Goal: Task Accomplishment & Management: Use online tool/utility

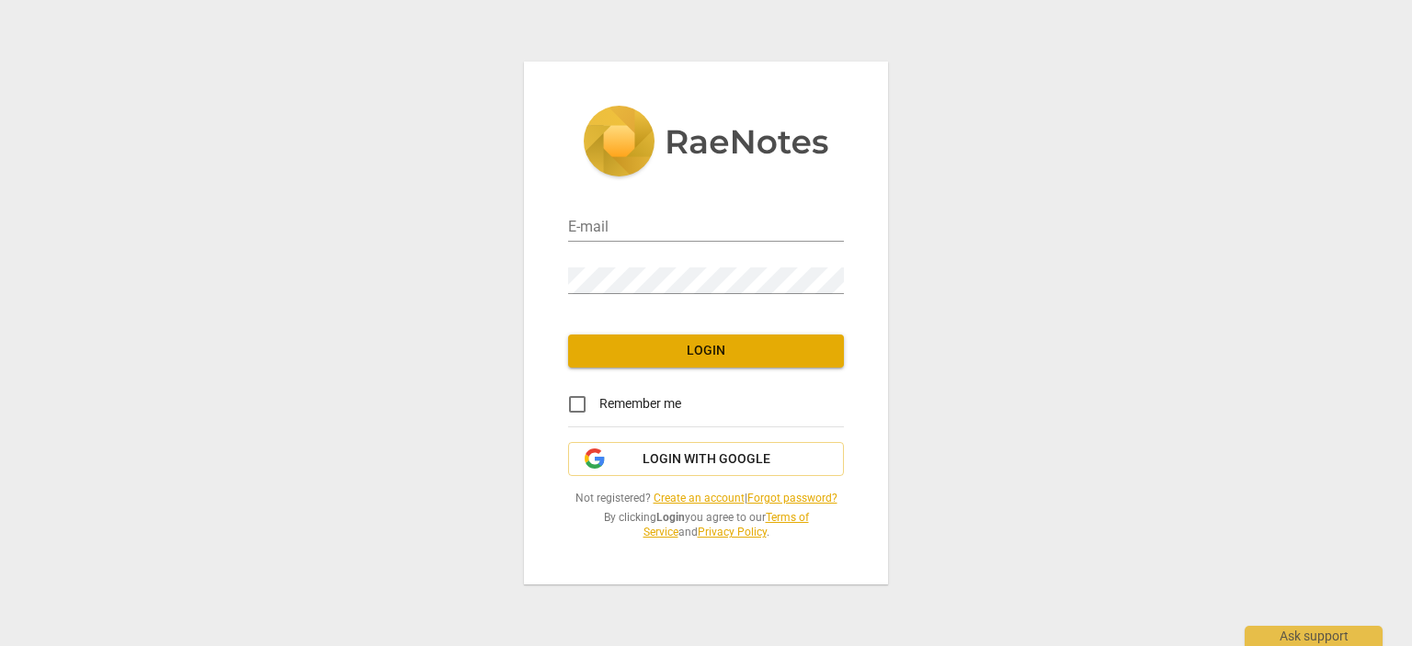
type input "[PERSON_NAME][EMAIL_ADDRESS][DOMAIN_NAME]"
click at [765, 354] on span "Login" at bounding box center [706, 351] width 246 height 18
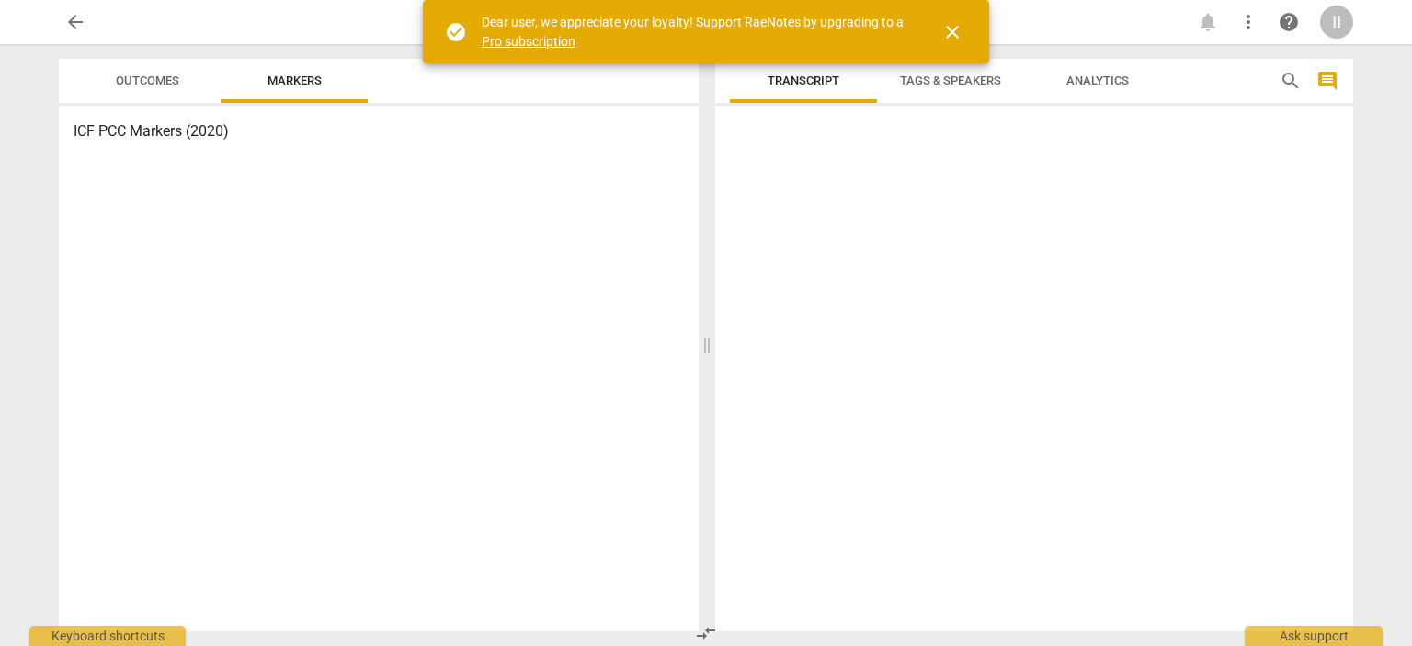
click at [956, 32] on span "close" at bounding box center [952, 32] width 22 height 22
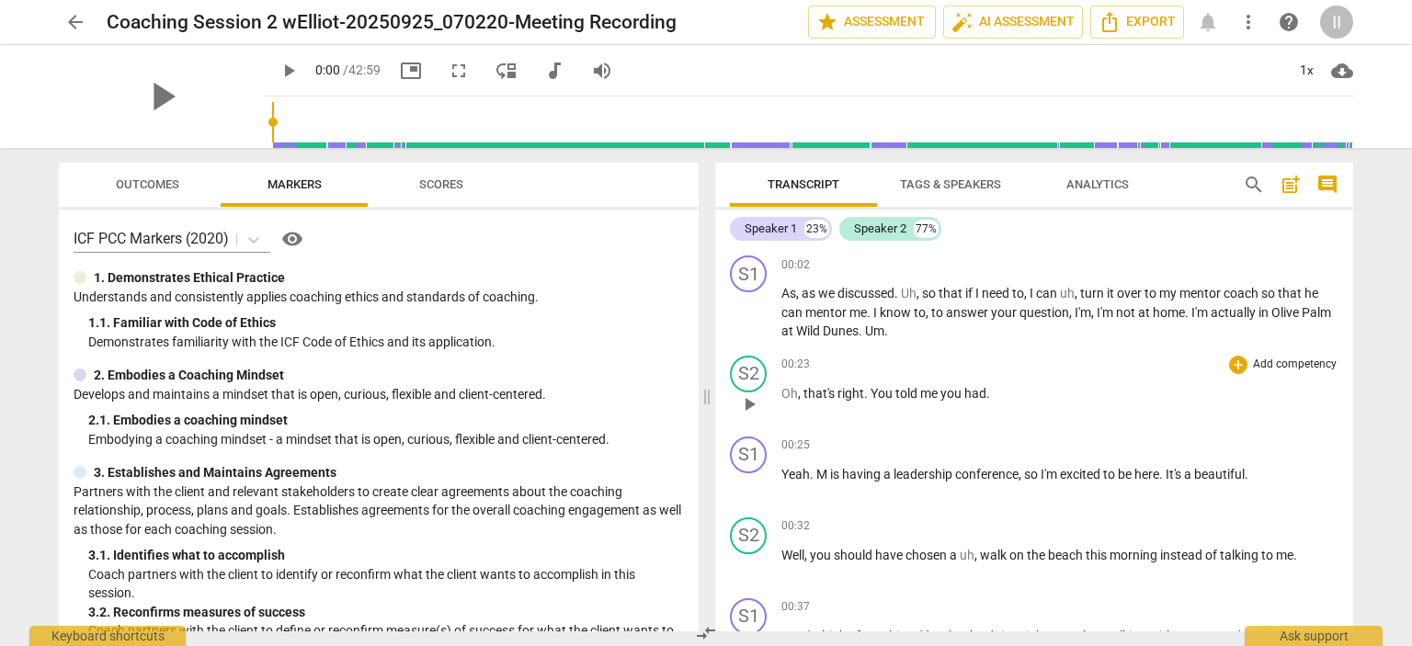
drag, startPoint x: 778, startPoint y: 265, endPoint x: 831, endPoint y: 353, distance: 103.1
click at [831, 353] on div "S1 play_arrow pause 00:02 + Add competency keyboard_arrow_right As , as we disc…" at bounding box center [1034, 439] width 638 height 383
click at [1144, 23] on span "Export" at bounding box center [1137, 22] width 77 height 22
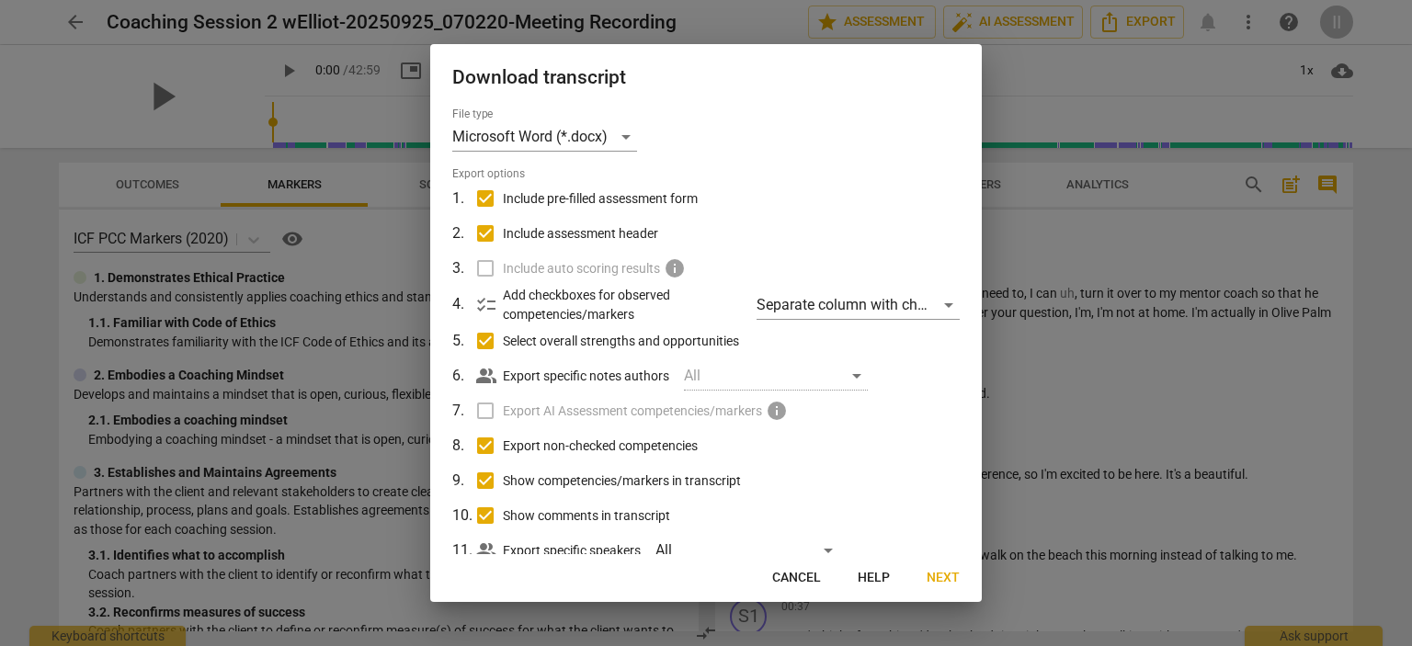
scroll to position [51, 0]
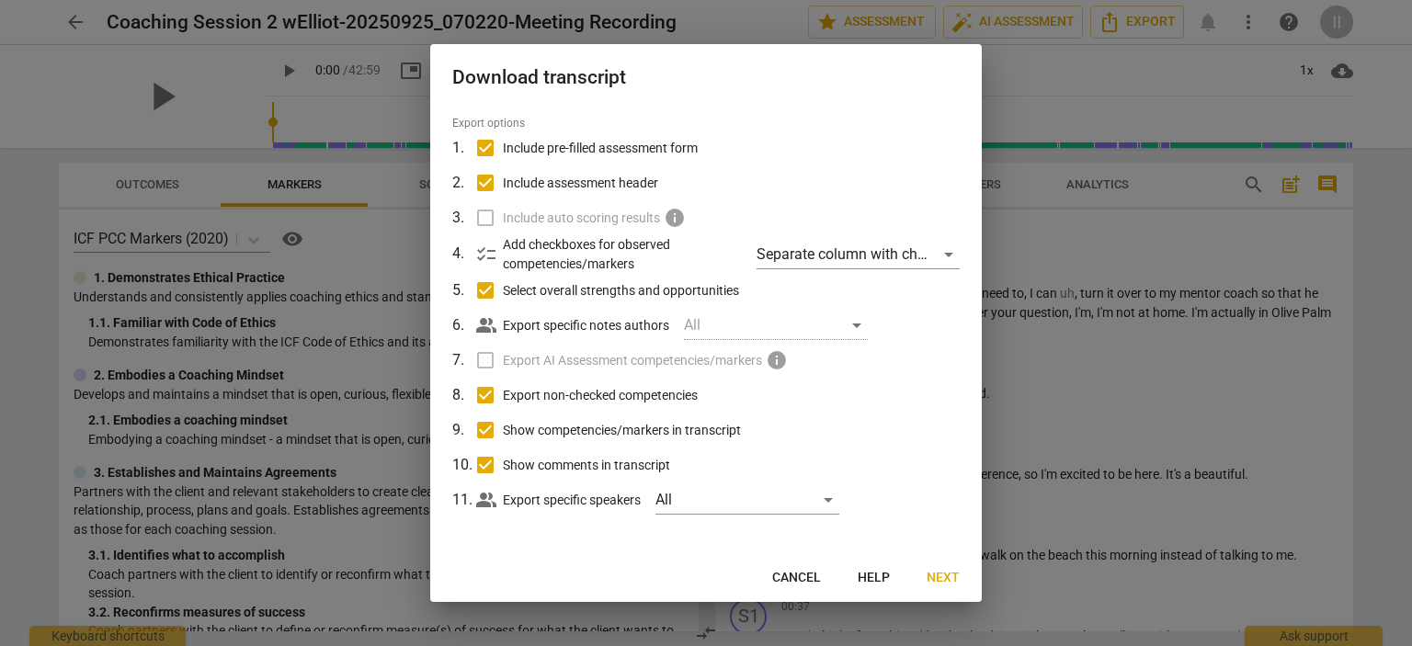
click at [947, 573] on span "Next" at bounding box center [943, 578] width 33 height 18
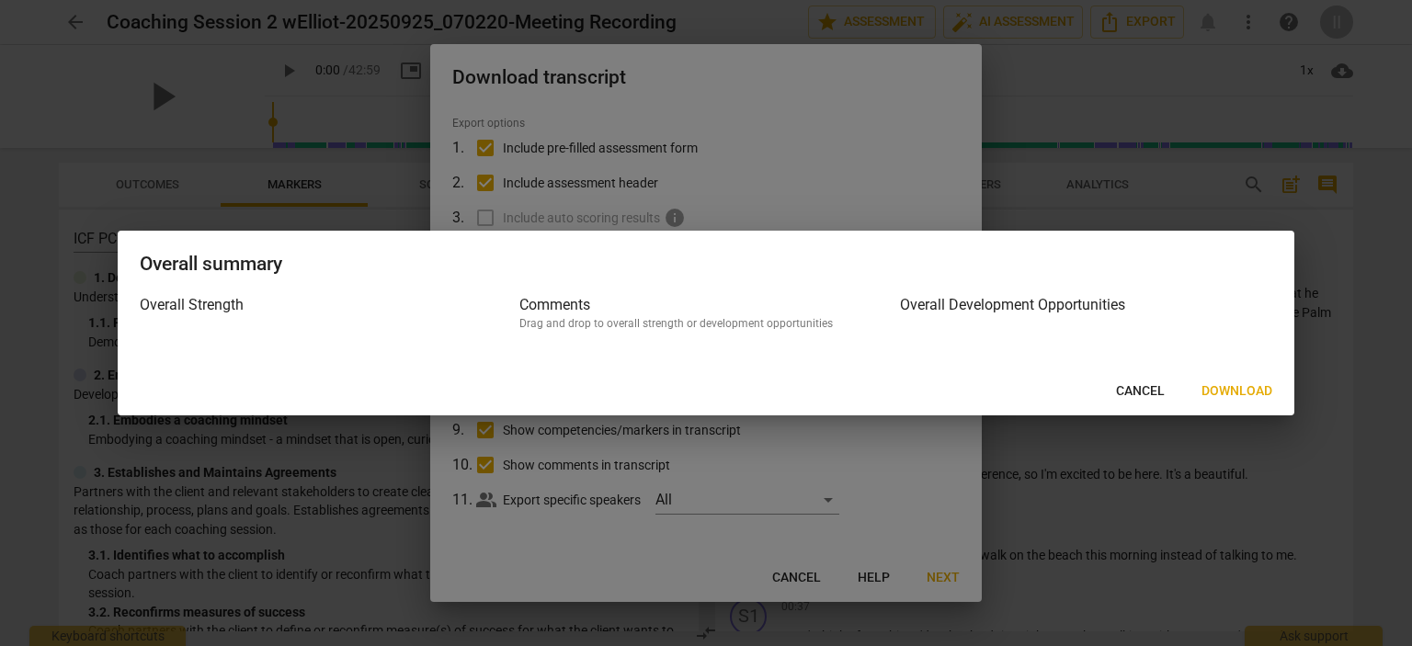
click at [1239, 388] on span "Download" at bounding box center [1236, 391] width 71 height 18
